Goal: Book appointment/travel/reservation

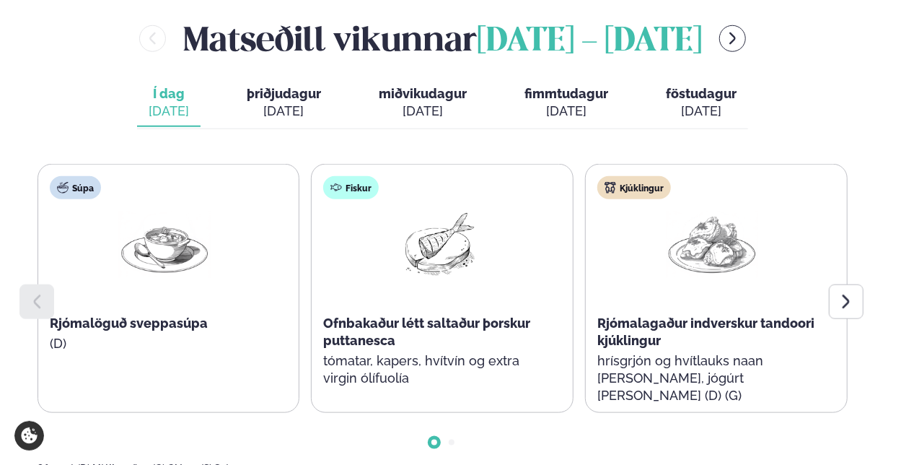
scroll to position [716, 0]
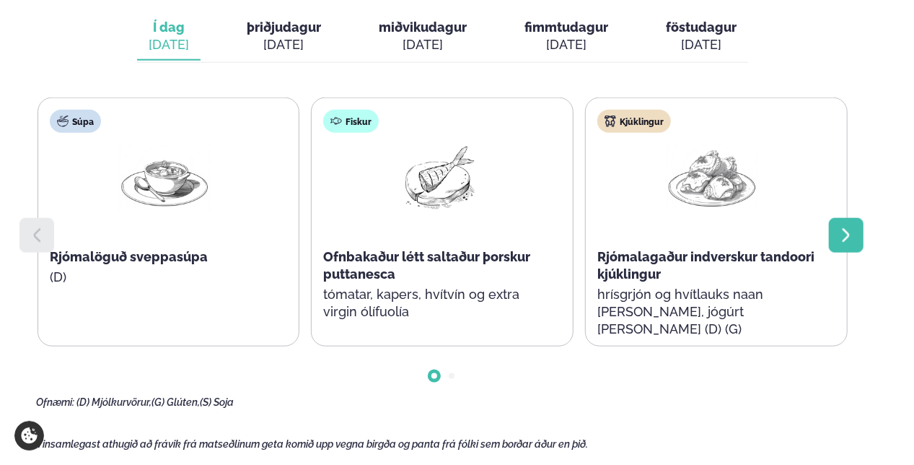
click at [841, 227] on icon at bounding box center [846, 235] width 17 height 17
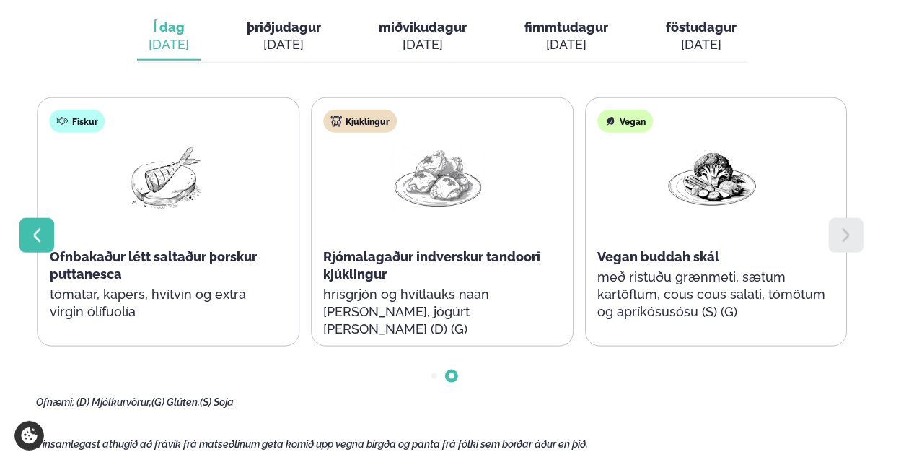
click at [35, 228] on icon at bounding box center [36, 235] width 7 height 14
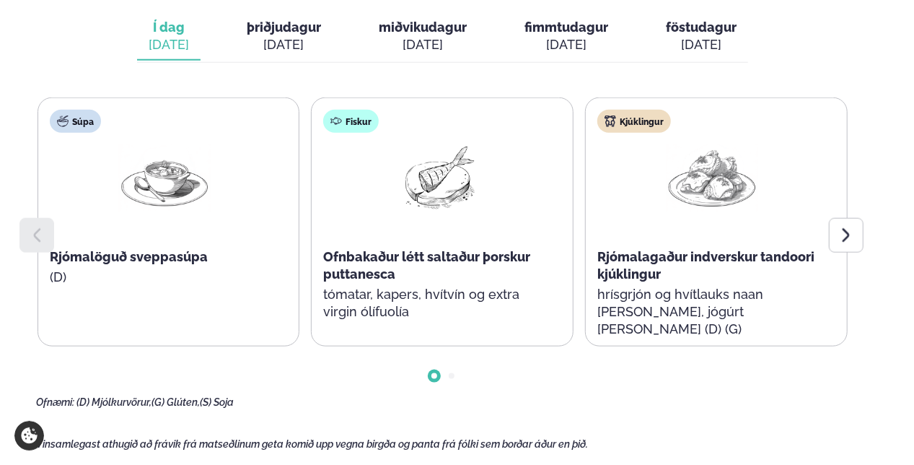
click at [35, 228] on icon at bounding box center [36, 235] width 7 height 14
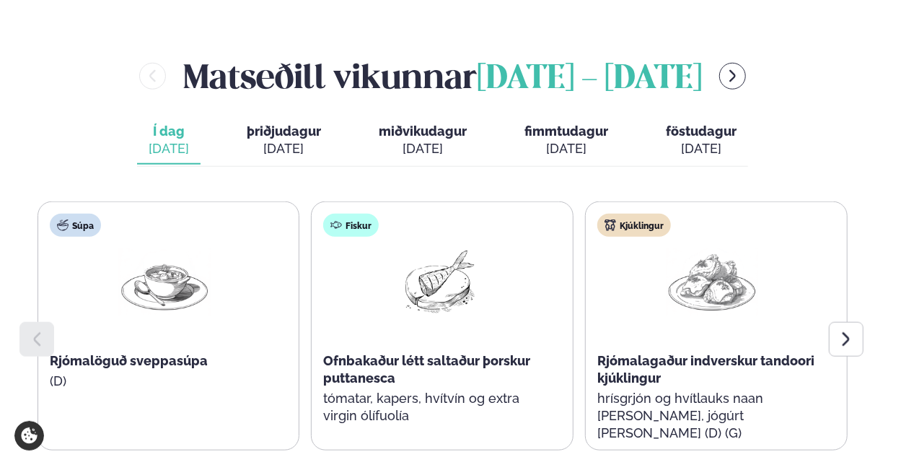
scroll to position [609, 0]
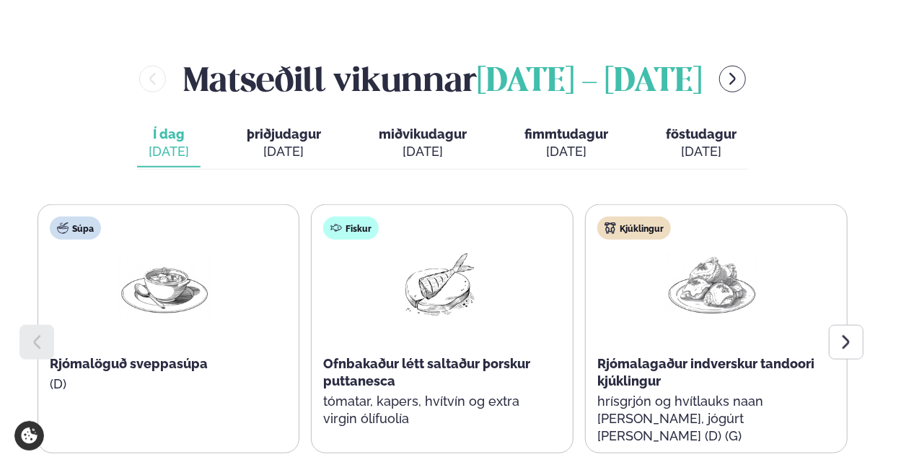
click at [307, 126] on span "þriðjudagur" at bounding box center [284, 133] width 74 height 15
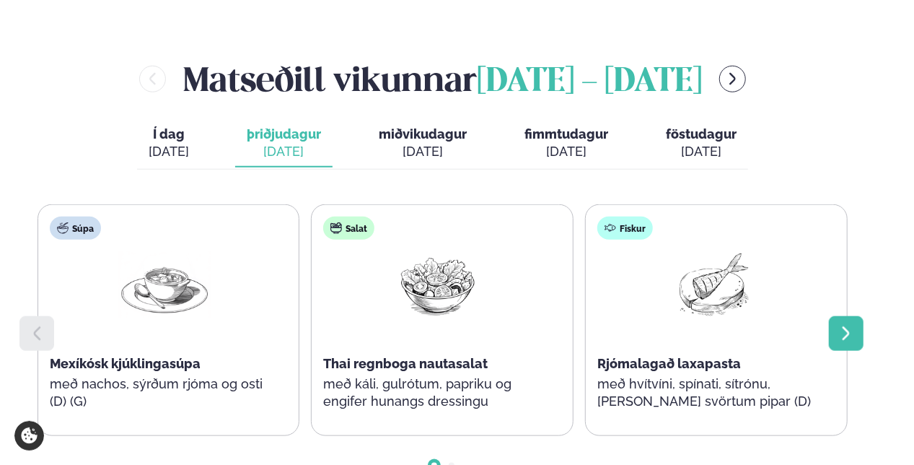
click at [844, 326] on icon at bounding box center [846, 333] width 7 height 14
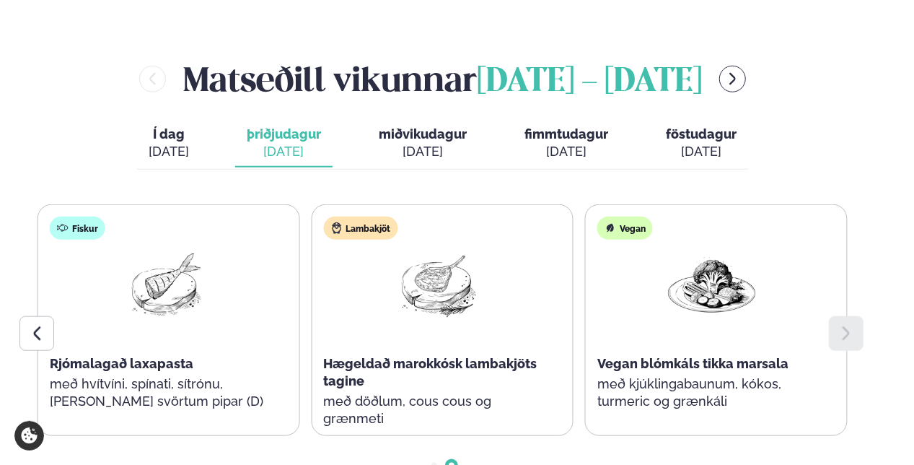
click at [844, 326] on icon at bounding box center [846, 333] width 7 height 14
click at [401, 143] on div "[DATE]" at bounding box center [423, 151] width 88 height 17
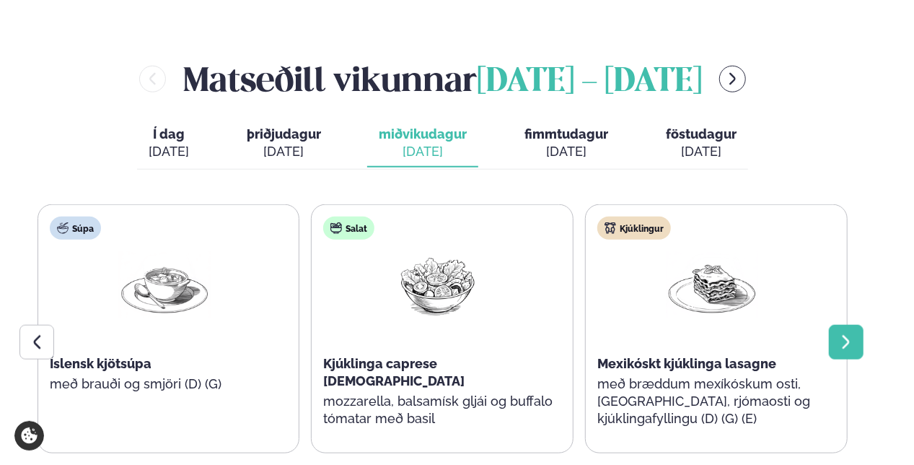
click at [855, 325] on div at bounding box center [846, 342] width 35 height 35
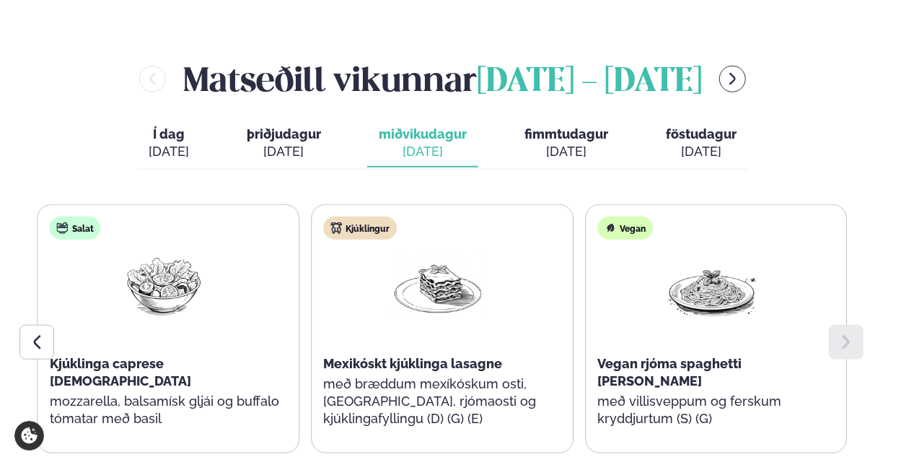
click at [855, 325] on div at bounding box center [846, 342] width 35 height 35
click at [567, 126] on span "fimmtudagur" at bounding box center [567, 133] width 84 height 15
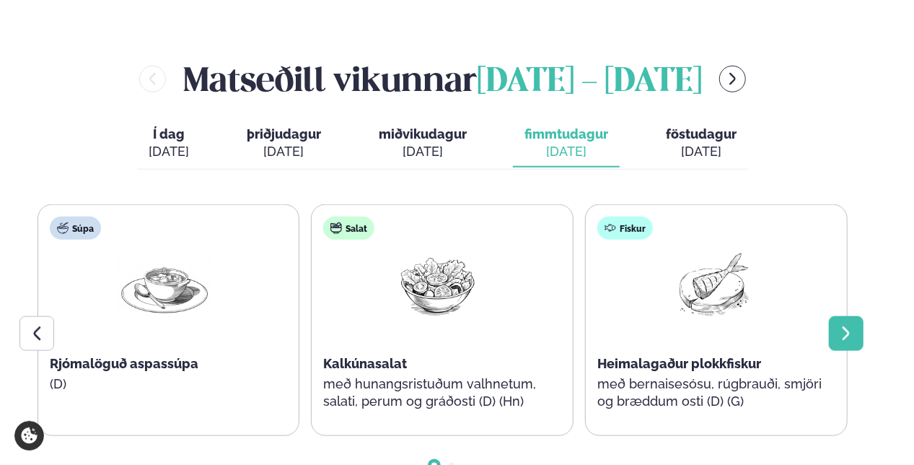
click at [853, 325] on icon at bounding box center [846, 333] width 17 height 17
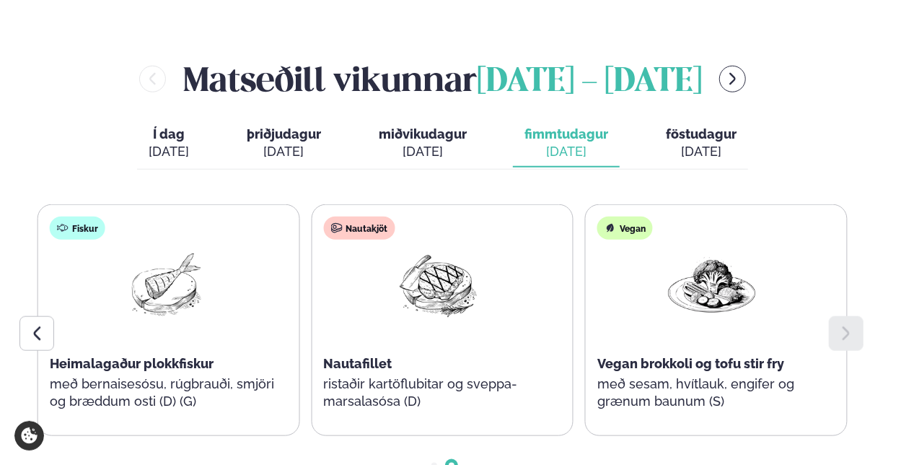
click at [853, 325] on icon at bounding box center [846, 333] width 17 height 17
click at [706, 126] on span "föstudagur" at bounding box center [701, 133] width 71 height 15
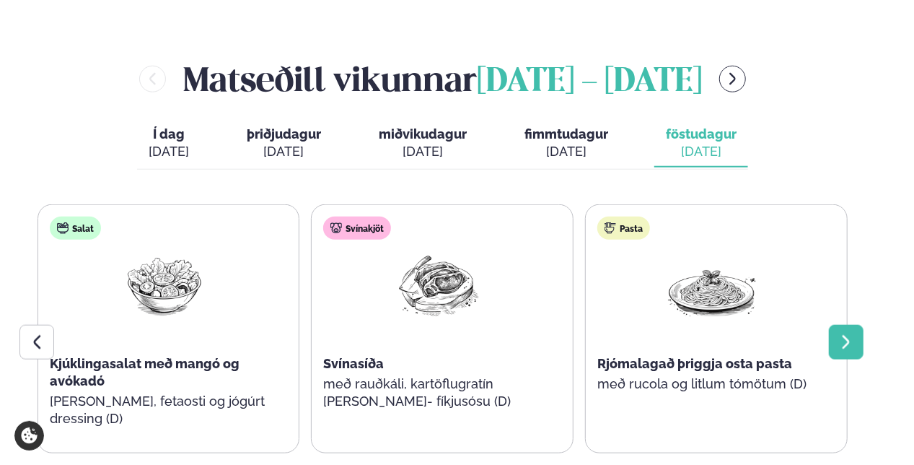
click at [847, 325] on div at bounding box center [846, 342] width 35 height 35
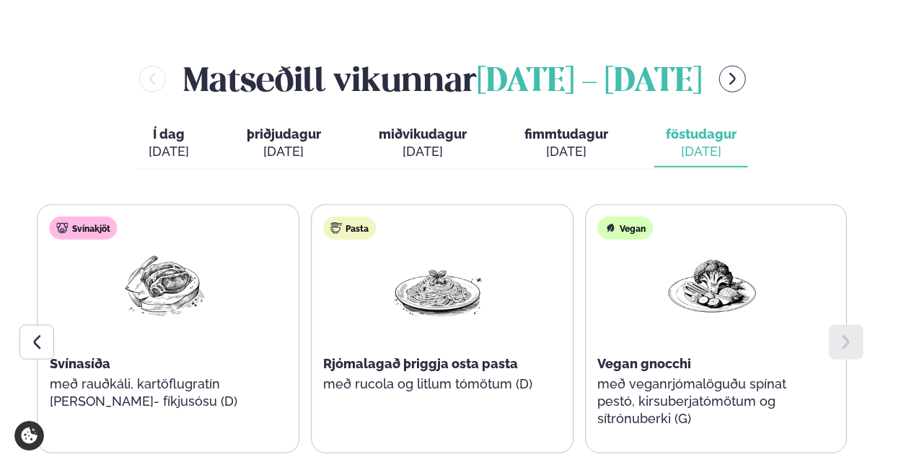
click at [847, 325] on div at bounding box center [846, 342] width 35 height 35
click at [177, 126] on span "Í dag" at bounding box center [169, 134] width 40 height 17
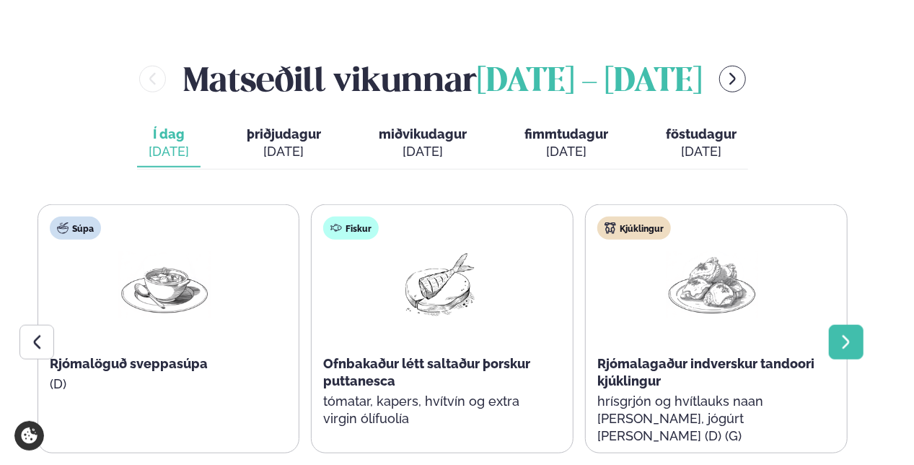
click at [842, 333] on icon at bounding box center [846, 341] width 17 height 17
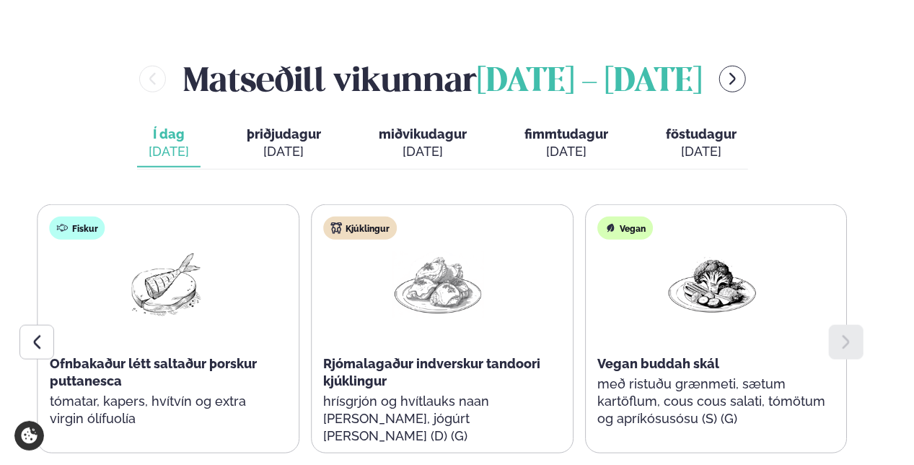
click at [842, 333] on icon at bounding box center [846, 341] width 17 height 17
